Goal: Feedback & Contribution: Submit feedback/report problem

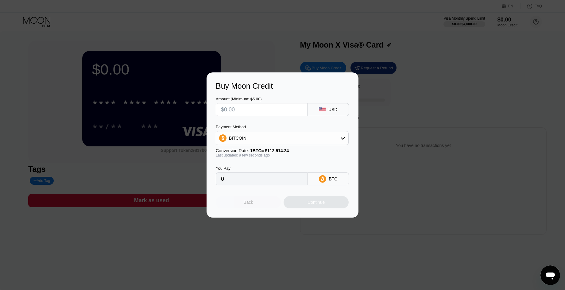
click at [249, 205] on div "Back" at bounding box center [249, 202] width 10 height 5
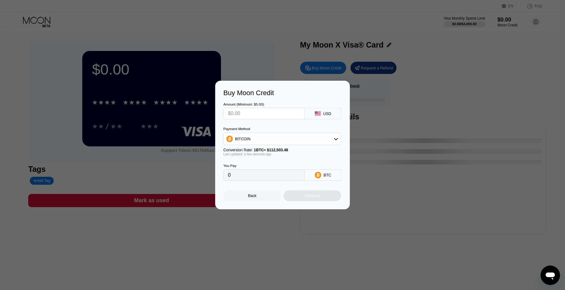
click at [536, 25] on div at bounding box center [285, 145] width 570 height 290
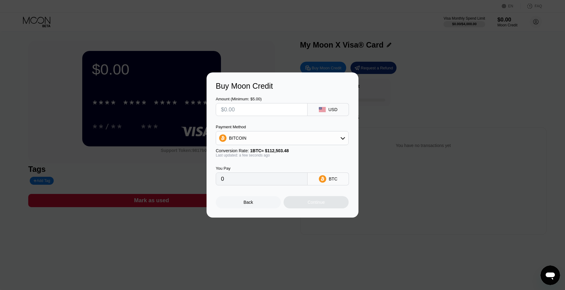
click at [251, 203] on div "Back" at bounding box center [249, 202] width 10 height 5
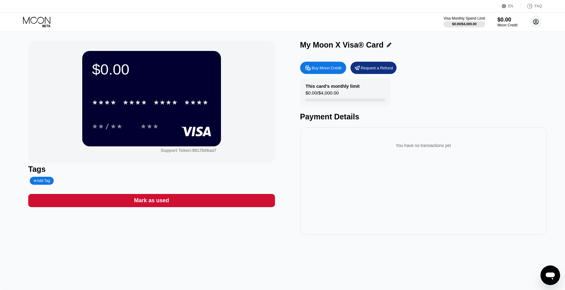
click at [534, 23] on icon at bounding box center [536, 21] width 5 height 5
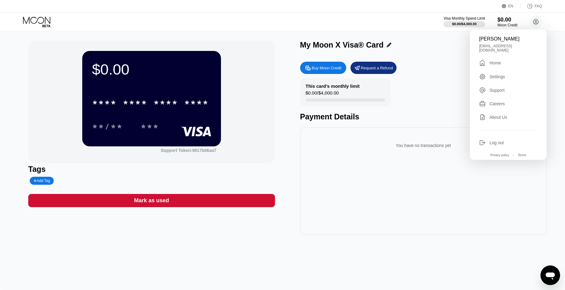
click at [290, 92] on div "$0.00 * * * * * * * * * * * * **** **/** *** Support Token: 9817b06aa7 Tags Add…" at bounding box center [282, 138] width 509 height 194
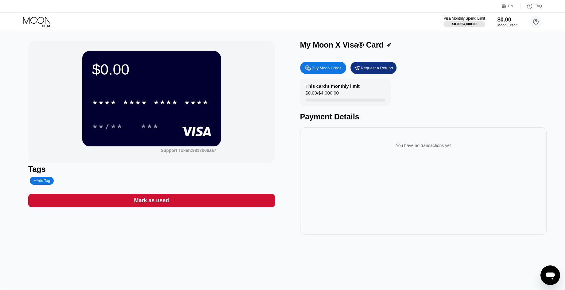
click at [37, 29] on div "Visa Monthly Spend Limit $0.00 / $4,000.00 $0.00 Moon Credit Григорий Романов […" at bounding box center [282, 22] width 565 height 18
click at [41, 22] on icon at bounding box center [37, 22] width 29 height 11
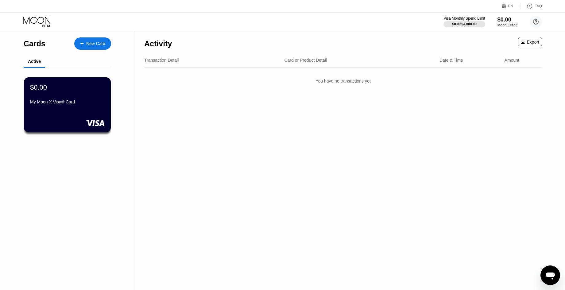
click at [328, 80] on div "You have no transactions yet" at bounding box center [343, 80] width 398 height 17
click at [328, 81] on div "You have no transactions yet" at bounding box center [343, 80] width 398 height 17
click at [38, 47] on div "Cards" at bounding box center [35, 43] width 22 height 9
click at [39, 63] on div "Active" at bounding box center [34, 61] width 13 height 5
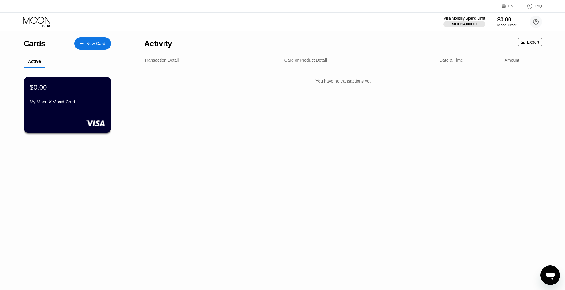
click at [58, 98] on div "$0.00 My Moon X Visa® Card" at bounding box center [67, 95] width 75 height 24
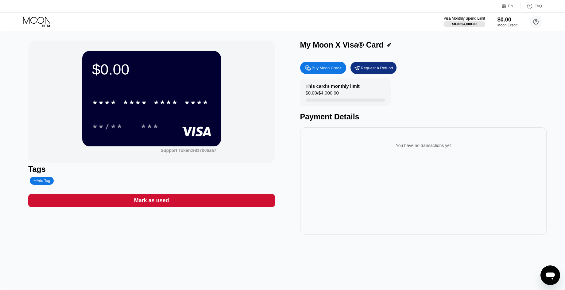
click at [560, 76] on div "$0.00 * * * * * * * * * * * * **** **/** *** Support Token: 9817b06aa7 Tags Add…" at bounding box center [282, 160] width 565 height 259
click at [533, 20] on circle at bounding box center [536, 22] width 12 height 12
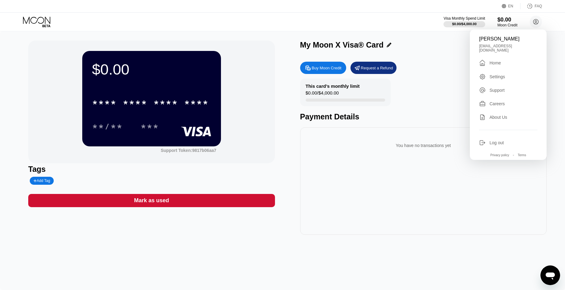
click at [347, 222] on div "You have no transactions yet" at bounding box center [423, 180] width 247 height 107
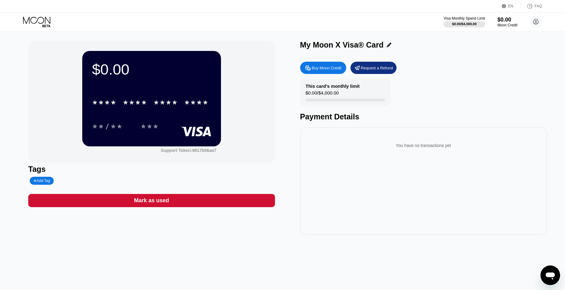
click at [353, 146] on div "You have no transactions yet" at bounding box center [423, 145] width 237 height 17
click at [354, 143] on div "You have no transactions yet" at bounding box center [423, 145] width 237 height 17
click at [559, 45] on div "$0.00 * * * * * * * * * * * * **** **/** *** Support Token: 9817b06aa7 Tags Add…" at bounding box center [282, 160] width 565 height 259
click at [533, 21] on circle at bounding box center [536, 22] width 12 height 12
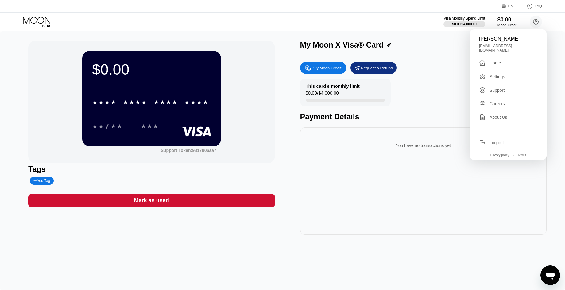
click at [490, 89] on div "Support" at bounding box center [497, 90] width 15 height 5
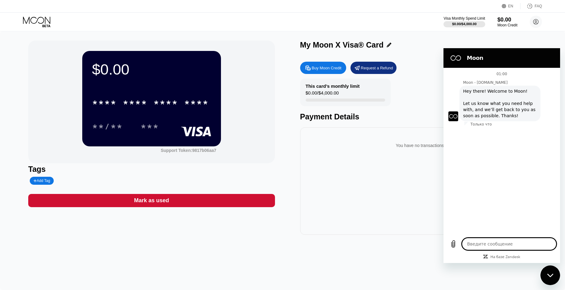
type textarea "x"
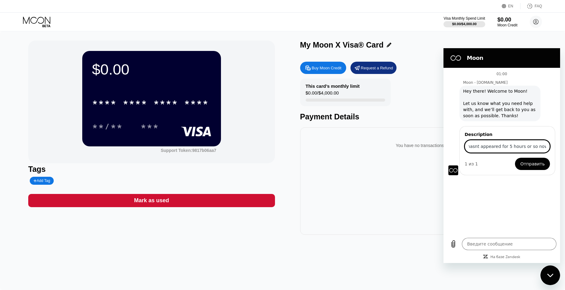
scroll to position [0, 210]
type input "URGENT! I deposited $89.95 to myaccount [DATE]. It said that the moon credit is…"
click at [515, 158] on button "Отправить" at bounding box center [532, 164] width 35 height 12
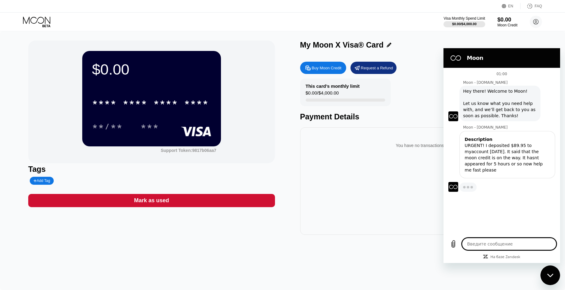
type textarea "x"
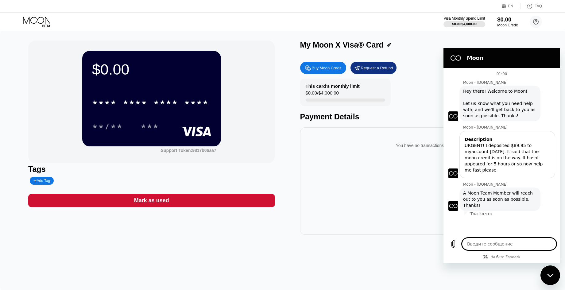
click at [510, 24] on div "Moon Credit" at bounding box center [508, 25] width 21 height 4
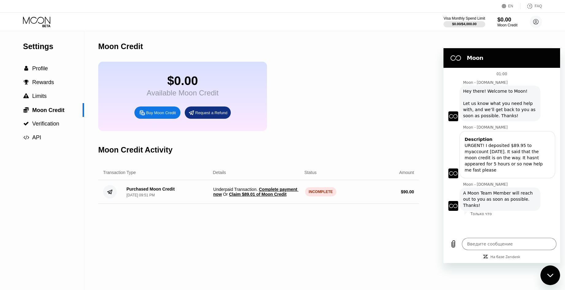
click at [211, 226] on div "Moon Credit $0.00 Available Moon Credit Buy Moon Credit Request a Refund Moon C…" at bounding box center [258, 160] width 321 height 259
click at [244, 197] on span "Claim $89.01 of Moon Credit" at bounding box center [257, 194] width 57 height 5
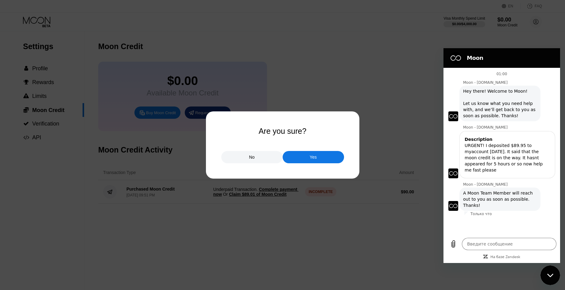
click at [302, 157] on div "Yes" at bounding box center [313, 157] width 61 height 12
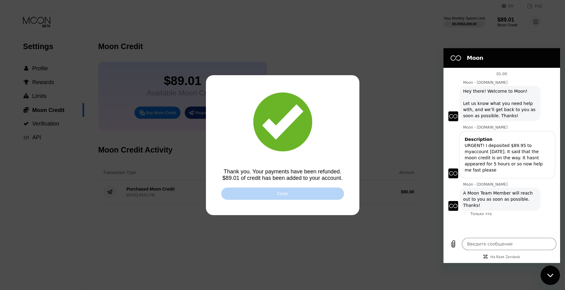
click at [262, 197] on div "Close" at bounding box center [282, 194] width 123 height 12
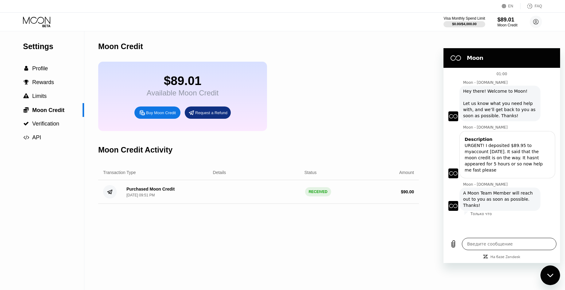
click at [467, 243] on textarea at bounding box center [509, 244] width 95 height 12
type textarea "s"
type textarea "x"
type textarea "so"
type textarea "x"
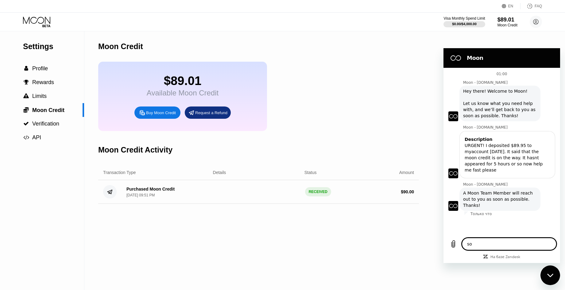
type textarea "sol"
type textarea "x"
type textarea "solv"
type textarea "x"
type textarea "solve"
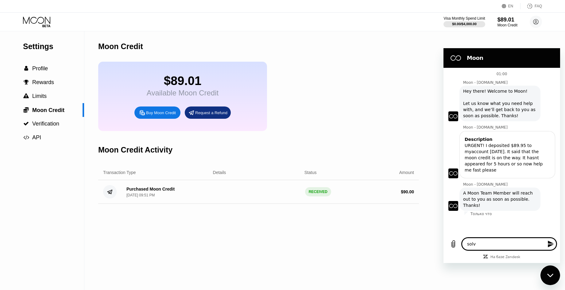
type textarea "x"
type textarea "solved"
type textarea "x"
type textarea "solved."
type textarea "x"
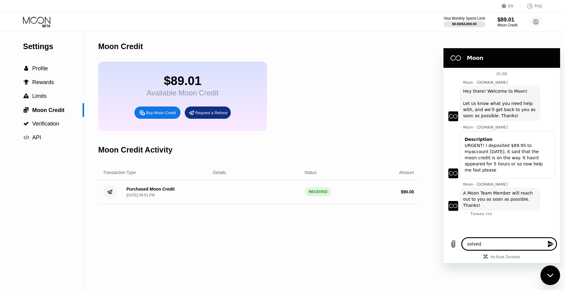
type textarea "solved."
type textarea "x"
type textarea "solved. t"
type textarea "x"
type textarea "solved. th"
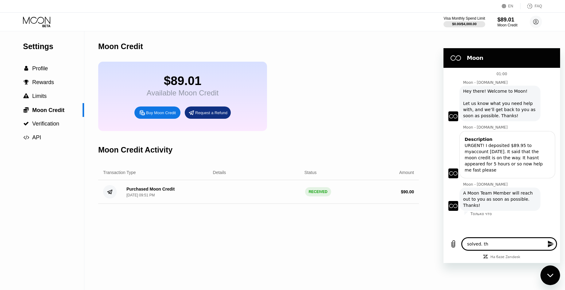
type textarea "x"
type textarea "solved. tha"
type textarea "x"
type textarea "solved. than"
type textarea "x"
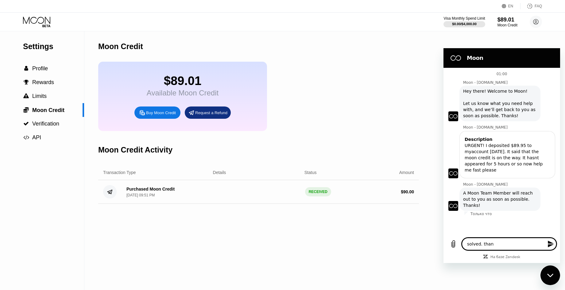
type textarea "solved. thank"
type textarea "x"
type textarea "solved. thank"
type textarea "x"
type textarea "solved. thank y"
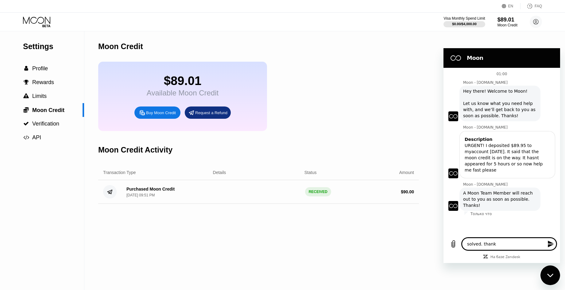
type textarea "x"
type textarea "solved. thank yo"
type textarea "x"
type textarea "solved. thank you"
type textarea "x"
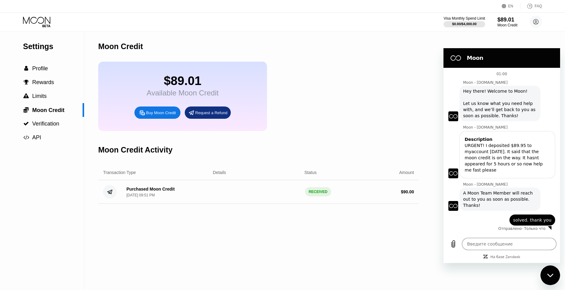
click at [557, 39] on div "Settings  Profile  Rewards  Limits  Moon Credit  Verification  API Moon C…" at bounding box center [282, 160] width 565 height 259
click at [39, 24] on icon at bounding box center [37, 22] width 29 height 11
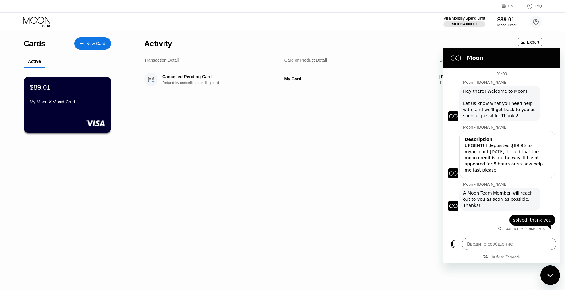
click at [49, 103] on div "My Moon X Visa® Card" at bounding box center [67, 102] width 75 height 5
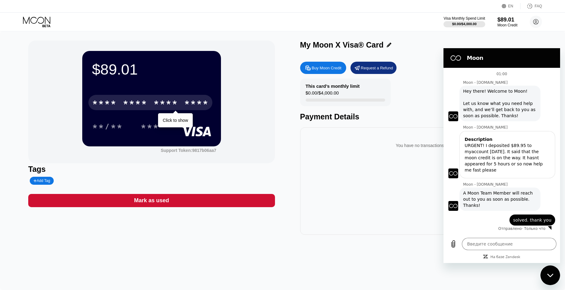
click at [106, 100] on div "* * * *" at bounding box center [104, 104] width 25 height 10
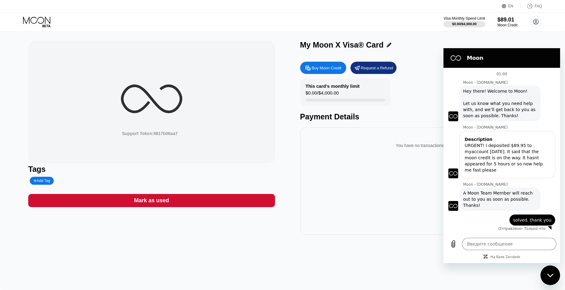
click at [550, 280] on div "Закрыть окно обмена сообщениями" at bounding box center [550, 275] width 18 height 18
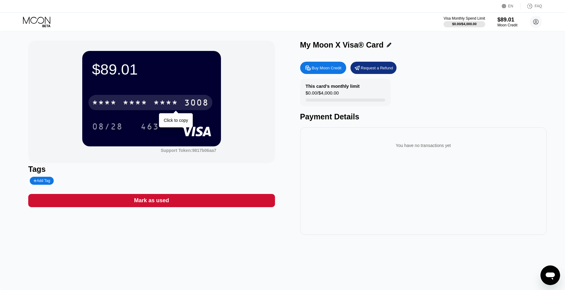
click at [162, 105] on div "* * * *" at bounding box center [166, 104] width 25 height 10
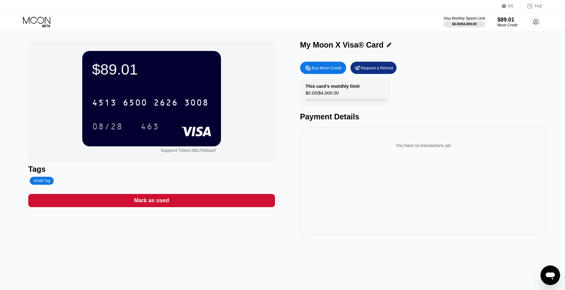
type textarea "x"
